Goal: Task Accomplishment & Management: Use online tool/utility

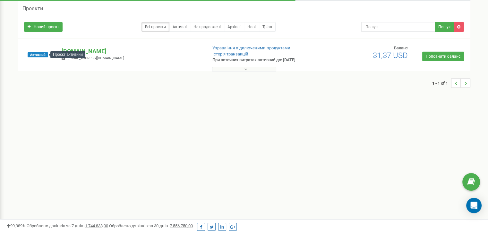
click at [40, 56] on span "Активний" at bounding box center [38, 54] width 21 height 5
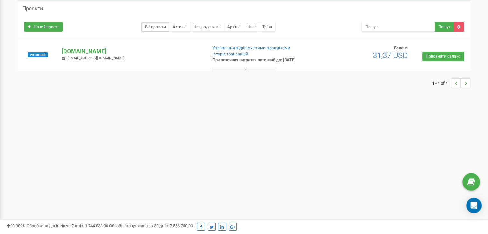
click at [42, 81] on div "1 - 1 of 1" at bounding box center [244, 83] width 453 height 22
click at [54, 54] on div "Активний" at bounding box center [38, 54] width 38 height 19
click at [86, 50] on p "[DOMAIN_NAME]" at bounding box center [132, 51] width 140 height 8
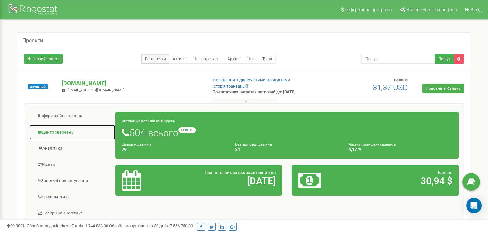
click at [58, 133] on link "Центр звернень" at bounding box center [72, 133] width 86 height 16
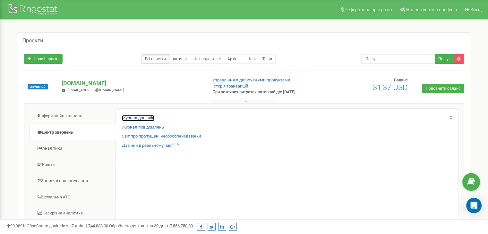
click at [135, 118] on link "Журнал дзвінків" at bounding box center [138, 118] width 32 height 6
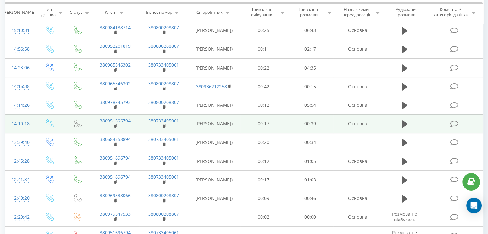
scroll to position [128, 0]
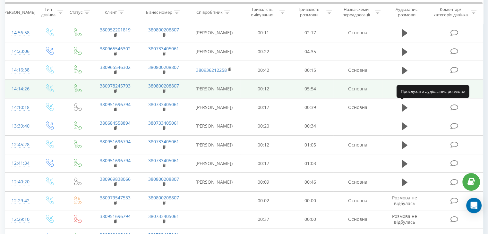
click at [403, 93] on icon at bounding box center [405, 89] width 6 height 8
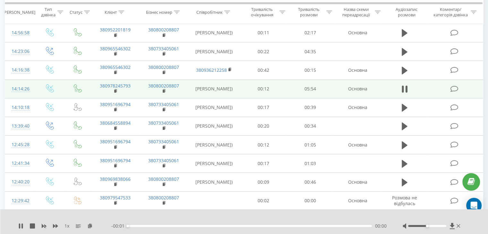
click at [437, 228] on div at bounding box center [432, 226] width 59 height 6
drag, startPoint x: 438, startPoint y: 226, endPoint x: 451, endPoint y: 226, distance: 13.5
click at [451, 226] on div at bounding box center [432, 226] width 59 height 6
click at [186, 219] on div at bounding box center [240, 217] width 355 height 7
click at [20, 228] on icon at bounding box center [19, 226] width 1 height 5
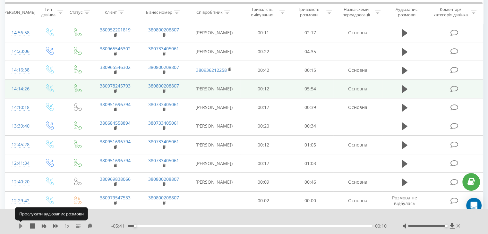
click at [18, 226] on div "1 x - 05:41 00:10 00:10" at bounding box center [244, 222] width 488 height 25
click at [21, 229] on div "1 x" at bounding box center [64, 226] width 93 height 6
click at [21, 225] on icon at bounding box center [21, 226] width 4 height 5
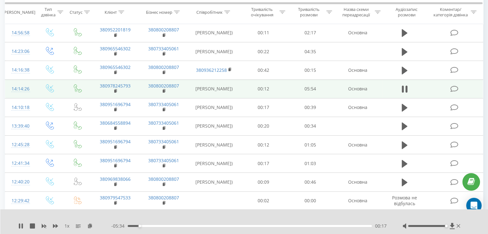
click at [135, 227] on div "00:17" at bounding box center [250, 226] width 244 height 2
click at [20, 228] on icon at bounding box center [19, 226] width 1 height 5
click at [135, 226] on div "00:11" at bounding box center [250, 226] width 244 height 2
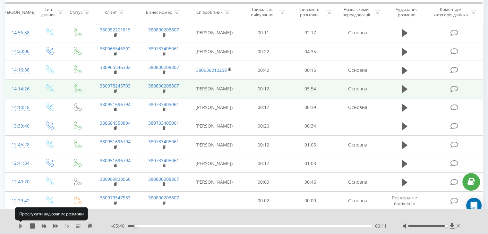
click at [22, 227] on icon at bounding box center [21, 226] width 4 height 5
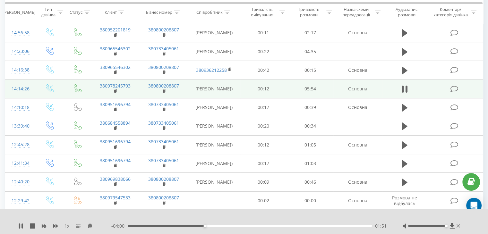
scroll to position [160, 0]
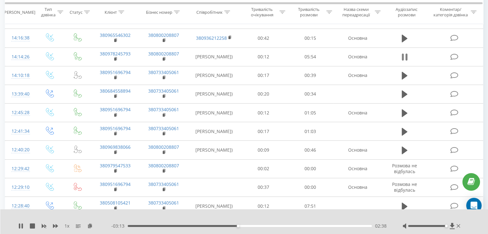
click at [405, 62] on icon at bounding box center [405, 57] width 6 height 9
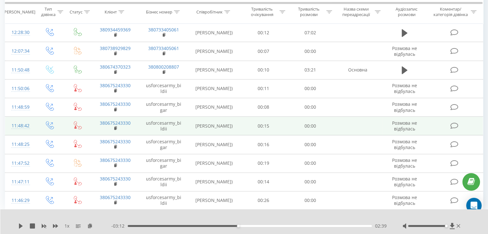
scroll to position [321, 0]
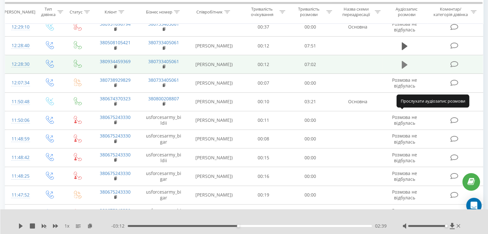
click at [404, 69] on icon at bounding box center [405, 65] width 6 height 8
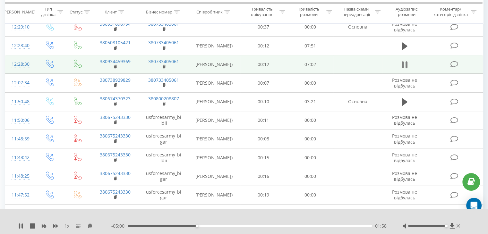
click at [405, 69] on icon at bounding box center [405, 64] width 6 height 9
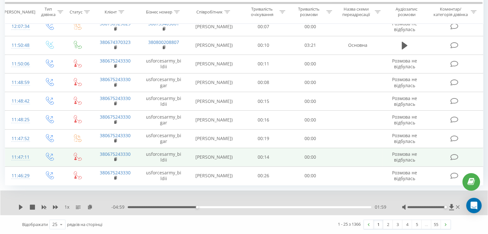
scroll to position [474, 0]
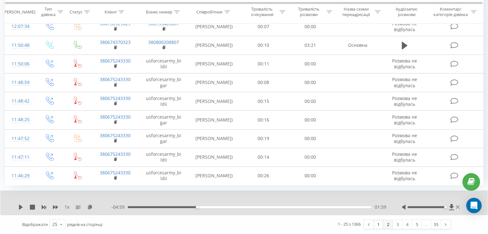
click at [388, 224] on link "2" at bounding box center [388, 224] width 10 height 9
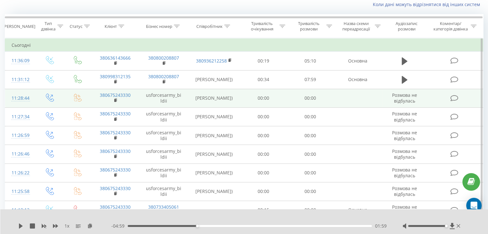
scroll to position [42, 0]
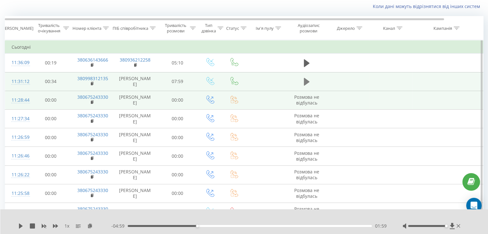
click at [304, 83] on icon at bounding box center [307, 82] width 6 height 8
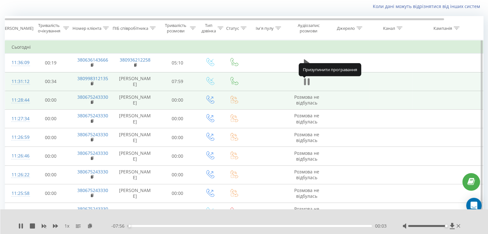
click at [307, 86] on icon at bounding box center [307, 81] width 6 height 9
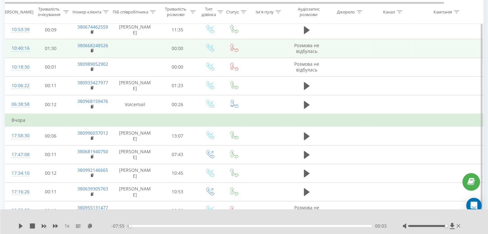
scroll to position [267, 0]
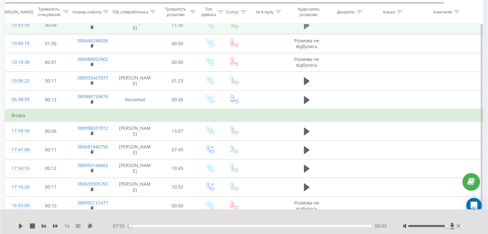
click at [306, 29] on icon at bounding box center [307, 26] width 6 height 8
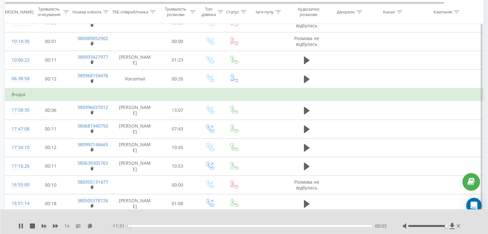
scroll to position [299, 0]
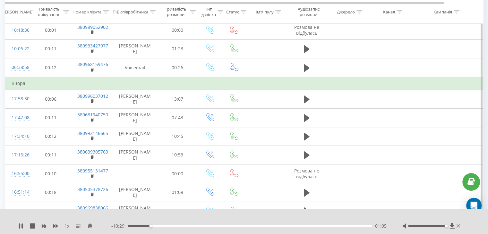
click at [19, 229] on div "1 x - 10:29 01:05 01:05" at bounding box center [244, 222] width 488 height 25
click at [20, 228] on icon at bounding box center [19, 226] width 1 height 5
click at [20, 227] on icon at bounding box center [21, 226] width 4 height 5
click at [150, 226] on div "01:02" at bounding box center [250, 226] width 244 height 2
click at [146, 226] on div "01:03" at bounding box center [250, 226] width 244 height 2
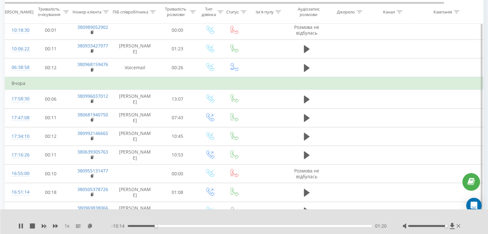
click at [146, 226] on div "01:20" at bounding box center [250, 226] width 244 height 2
click at [148, 226] on div "00:53" at bounding box center [250, 226] width 244 height 2
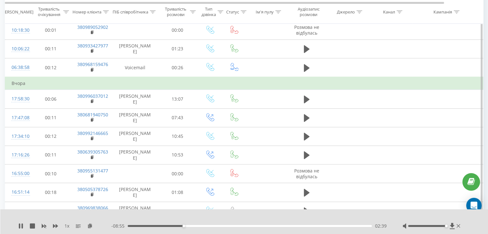
click at [197, 227] on div "02:39" at bounding box center [250, 226] width 244 height 2
click at [351, 224] on div "- 11:35 00:00 00:00" at bounding box center [248, 226] width 275 height 6
click at [349, 225] on div "03:18" at bounding box center [250, 226] width 244 height 2
click at [337, 225] on div "10:30" at bounding box center [250, 226] width 244 height 2
click at [20, 225] on icon at bounding box center [19, 226] width 1 height 5
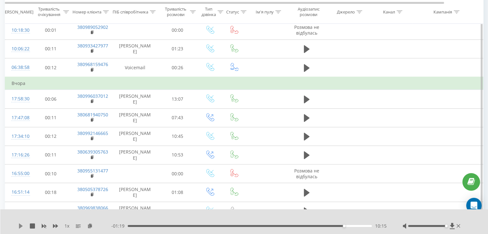
click at [19, 226] on icon at bounding box center [21, 226] width 4 height 5
click at [332, 225] on div "10:19" at bounding box center [250, 226] width 244 height 2
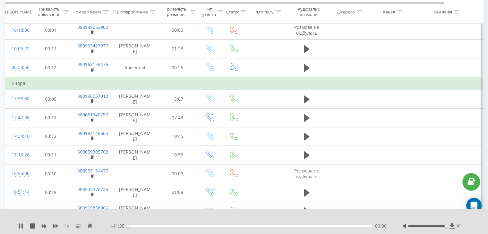
click at [327, 225] on div "00:00" at bounding box center [250, 226] width 244 height 2
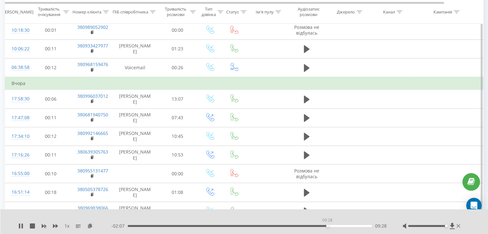
click at [327, 225] on div "09:28" at bounding box center [250, 226] width 244 height 2
click at [327, 226] on div "09:28" at bounding box center [327, 226] width 3 height 3
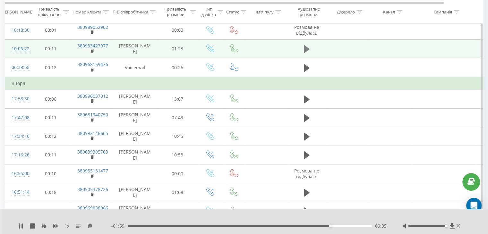
click at [307, 54] on icon at bounding box center [307, 49] width 6 height 9
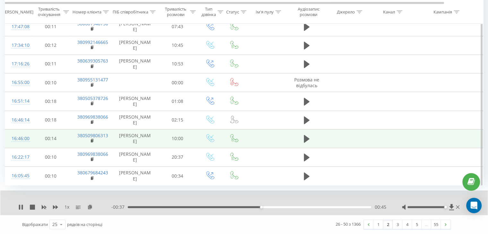
scroll to position [535, 0]
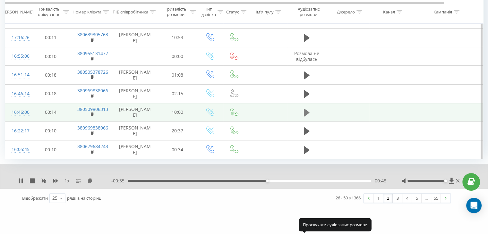
click at [308, 117] on icon at bounding box center [307, 113] width 6 height 8
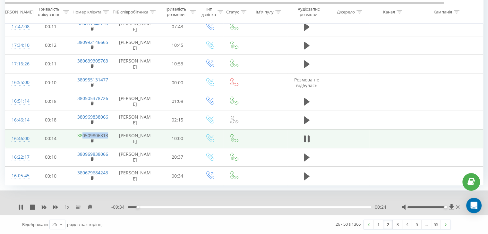
drag, startPoint x: 110, startPoint y: 117, endPoint x: 82, endPoint y: 118, distance: 28.0
click at [82, 129] on td "380509806313" at bounding box center [92, 138] width 42 height 19
copy link "0509806313"
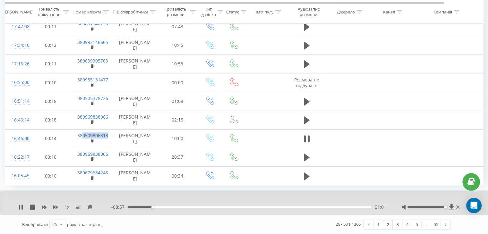
click at [336, 207] on div "01:01" at bounding box center [250, 207] width 244 height 2
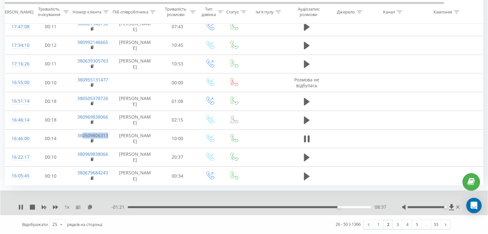
click at [322, 207] on div "08:37" at bounding box center [250, 207] width 244 height 2
click at [306, 134] on icon at bounding box center [307, 138] width 6 height 9
click at [417, 225] on link "5" at bounding box center [417, 224] width 10 height 9
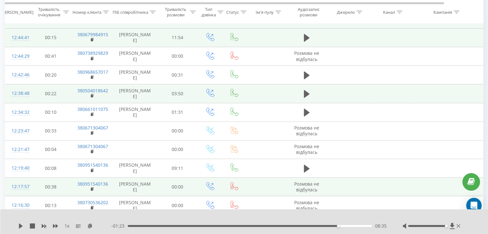
scroll to position [107, 0]
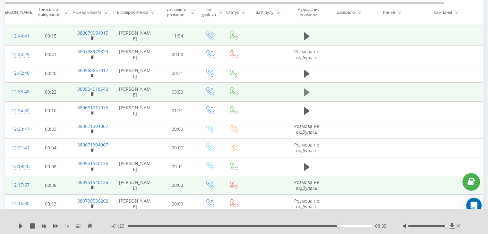
click at [305, 96] on icon at bounding box center [307, 93] width 6 height 8
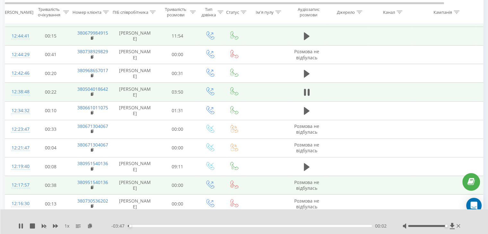
scroll to position [139, 0]
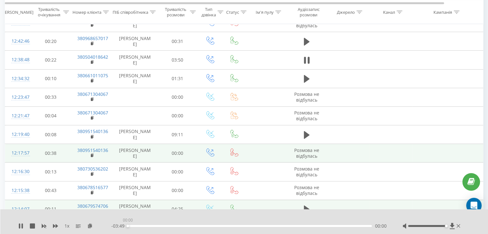
drag, startPoint x: 134, startPoint y: 226, endPoint x: 122, endPoint y: 226, distance: 12.5
click at [122, 226] on div "- 03:49 00:00 00:00" at bounding box center [248, 226] width 275 height 6
click at [305, 64] on icon at bounding box center [305, 60] width 2 height 7
